Goal: Entertainment & Leisure: Consume media (video, audio)

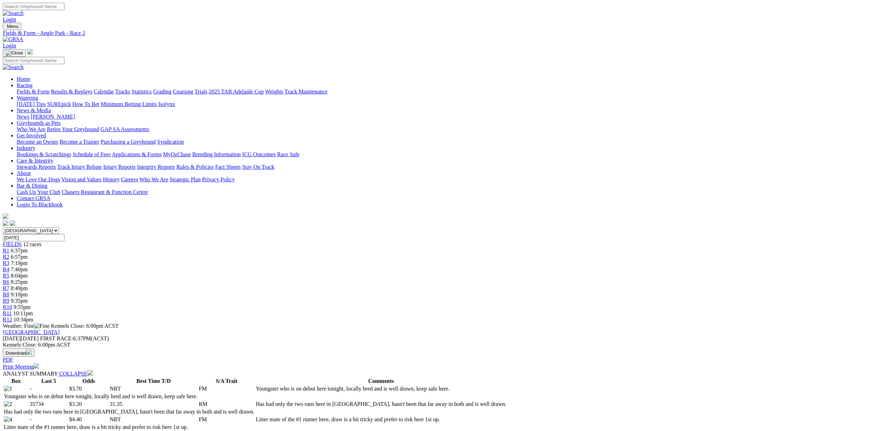
click at [49, 89] on link "Fields & Form" at bounding box center [33, 92] width 33 height 6
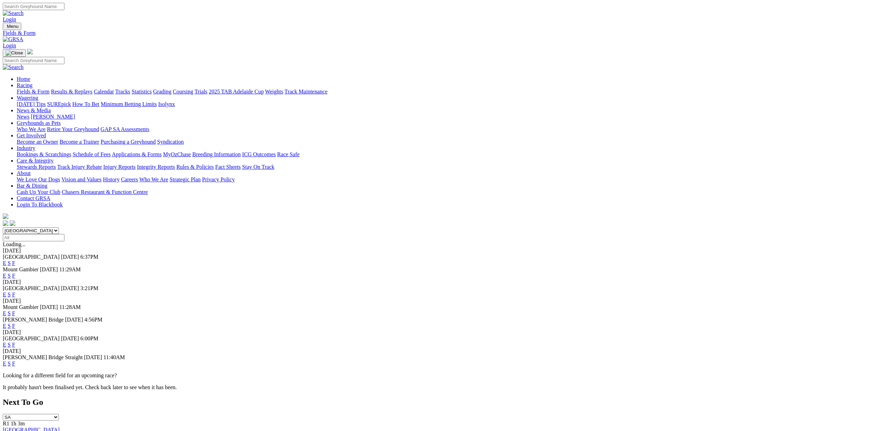
click at [6, 260] on link "E" at bounding box center [4, 263] width 3 height 6
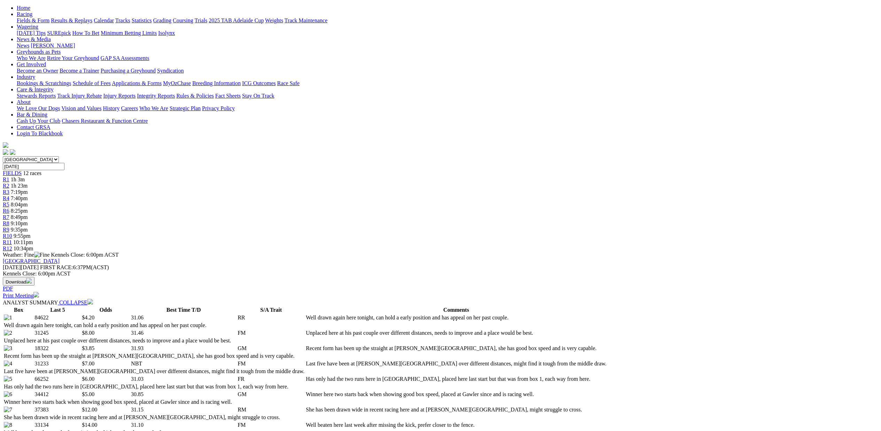
scroll to position [71, 0]
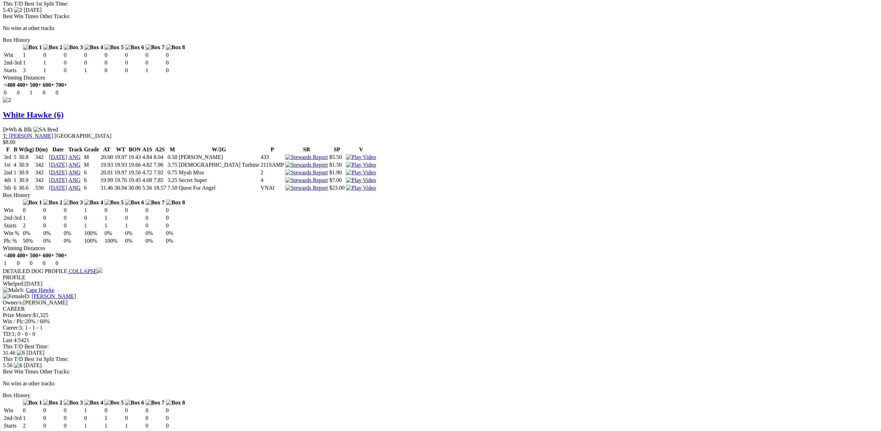
scroll to position [1028, 0]
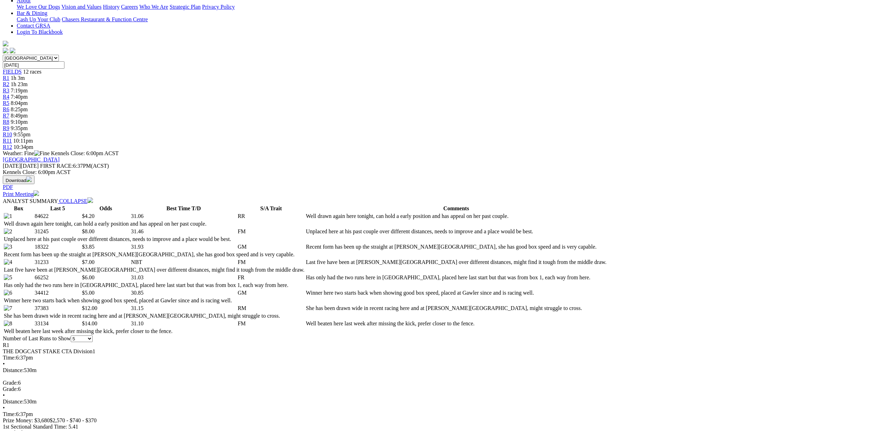
scroll to position [0, 0]
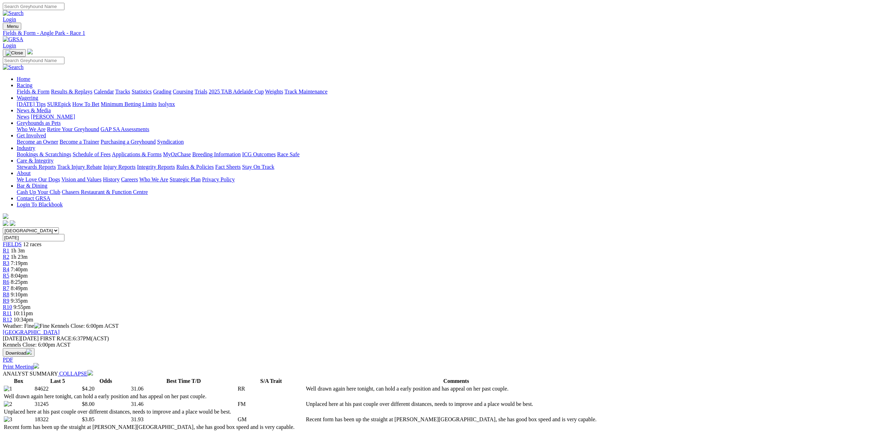
click at [9, 279] on link "R6" at bounding box center [6, 282] width 7 height 6
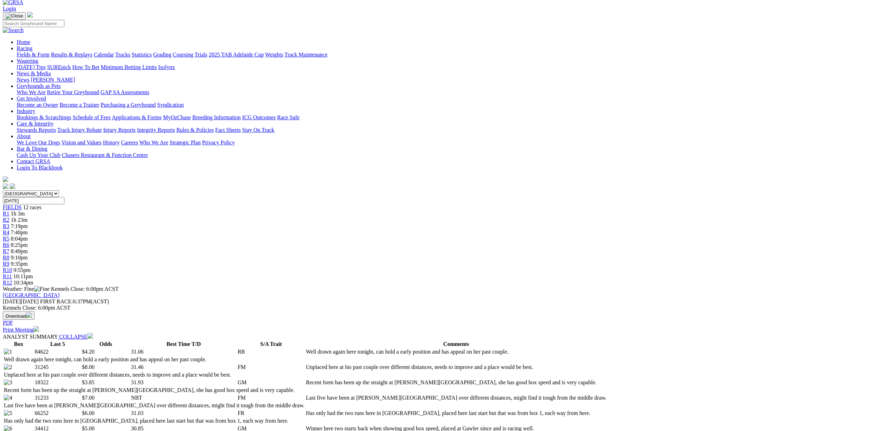
scroll to position [43, 0]
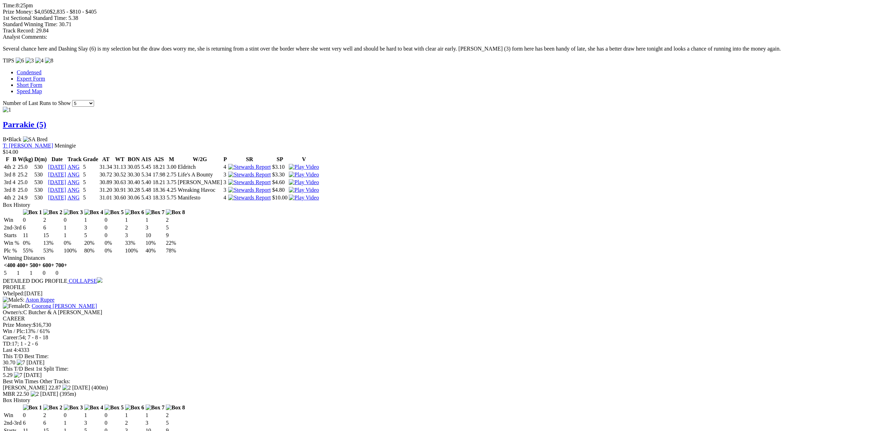
scroll to position [615, 0]
